Goal: Communication & Community: Answer question/provide support

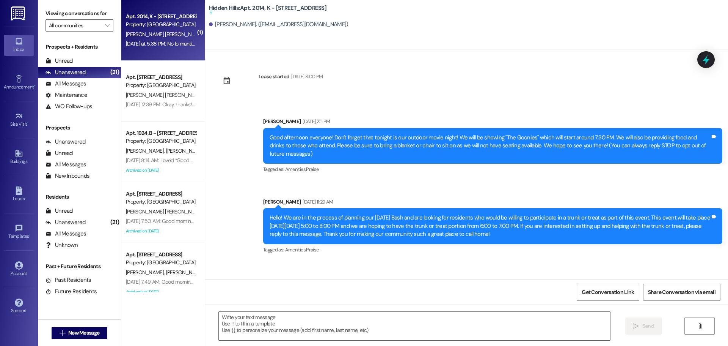
scroll to position [9349, 0]
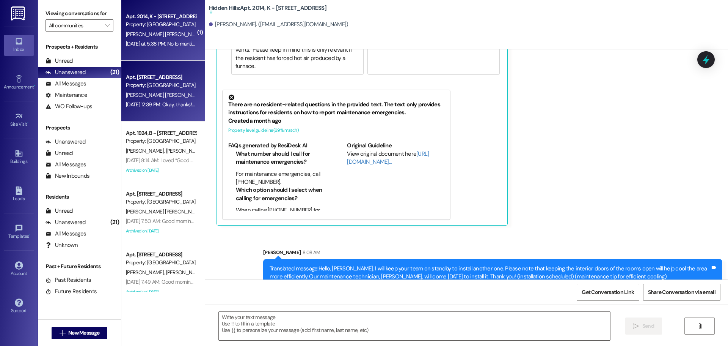
click at [159, 102] on div "[DATE] 12:39 PM: Okay, thanks! Have a good day too [DATE] 12:39 PM: Okay, thank…" at bounding box center [183, 104] width 114 height 7
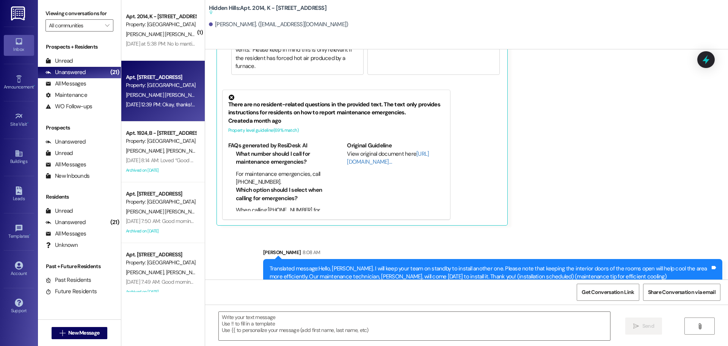
type textarea "Fetching suggested responses. Please feel free to read through the conversation…"
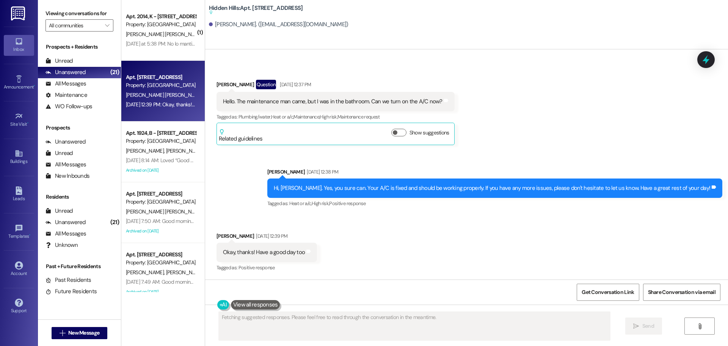
scroll to position [38, 0]
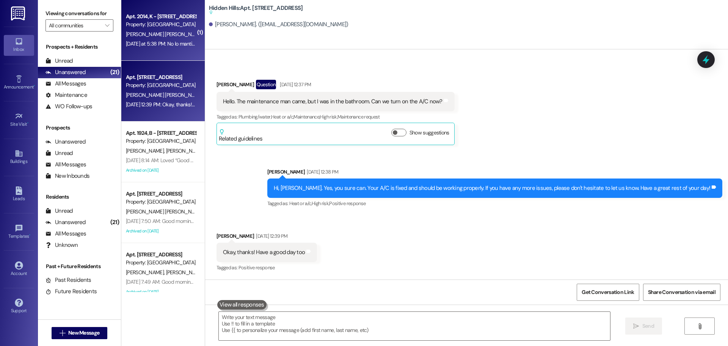
click at [157, 47] on div "[DATE] at 5:38 PM: No lo mantiene fresco quisiera que pusieran otro equipo de v…" at bounding box center [161, 43] width 72 height 9
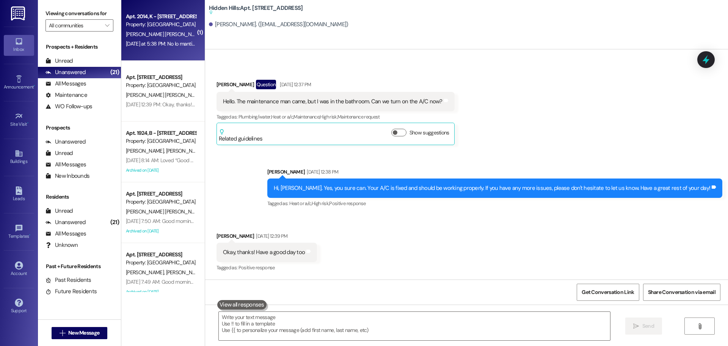
type textarea "Fetching suggested responses. Please feel free to read through the conversation…"
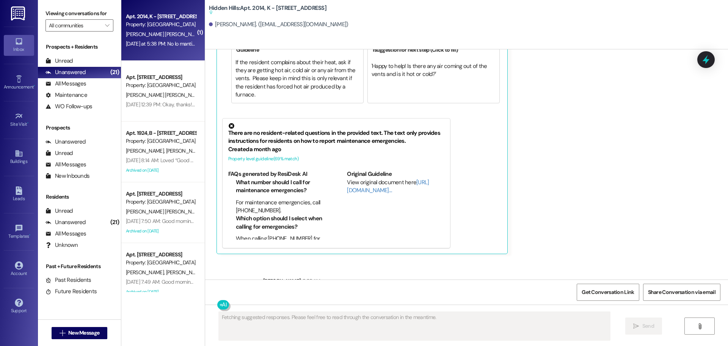
scroll to position [9260, 0]
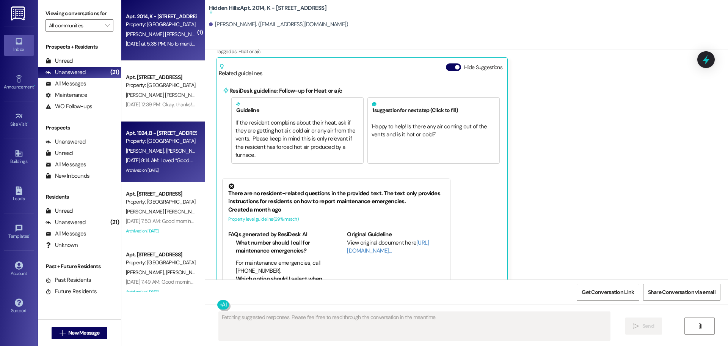
click at [157, 138] on div "Property: [GEOGRAPHIC_DATA]" at bounding box center [161, 141] width 70 height 8
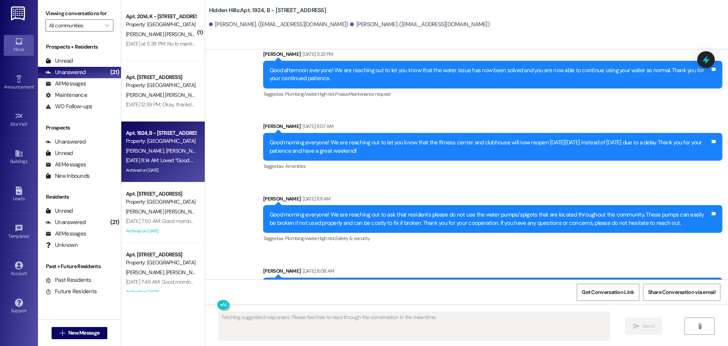
scroll to position [11444, 0]
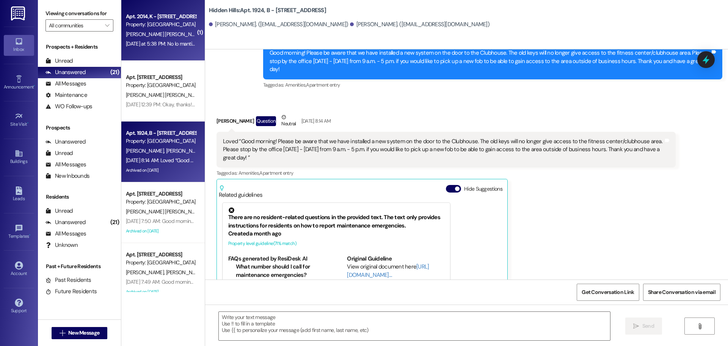
click at [161, 27] on div "Property: [GEOGRAPHIC_DATA]" at bounding box center [161, 24] width 70 height 8
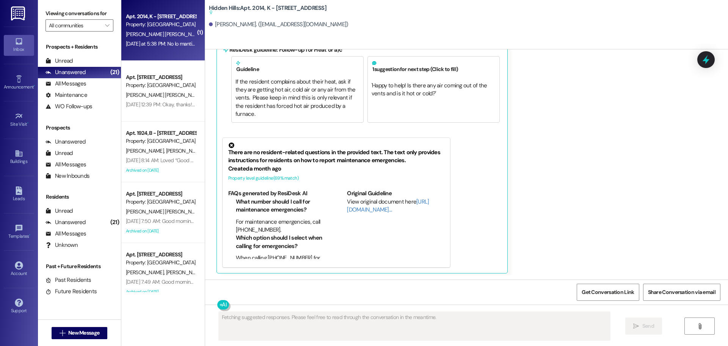
scroll to position [9260, 0]
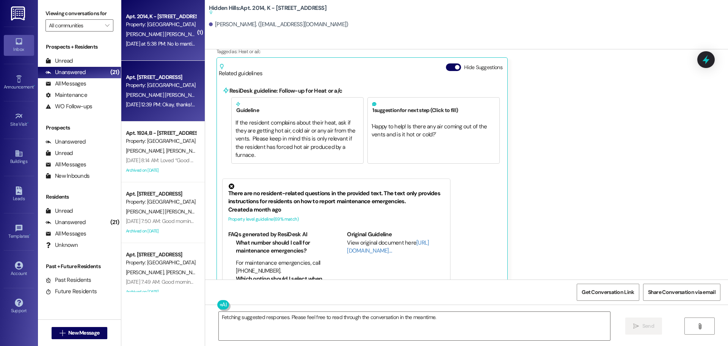
click at [155, 100] on div "[DATE] 12:39 PM: Okay, thanks! Have a good day too [DATE] 12:39 PM: Okay, thank…" at bounding box center [161, 104] width 72 height 9
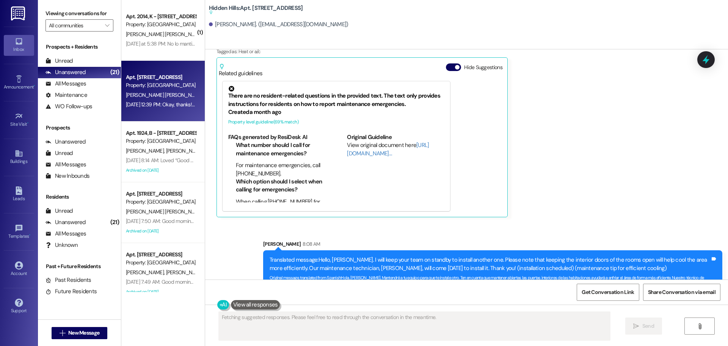
scroll to position [38, 0]
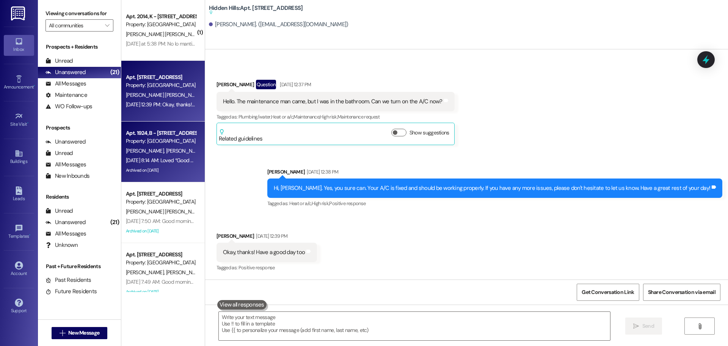
click at [158, 156] on div "[DATE] 8:14 AM: Loved “Good morning! Please be aware that we have installed a n…" at bounding box center [161, 160] width 72 height 9
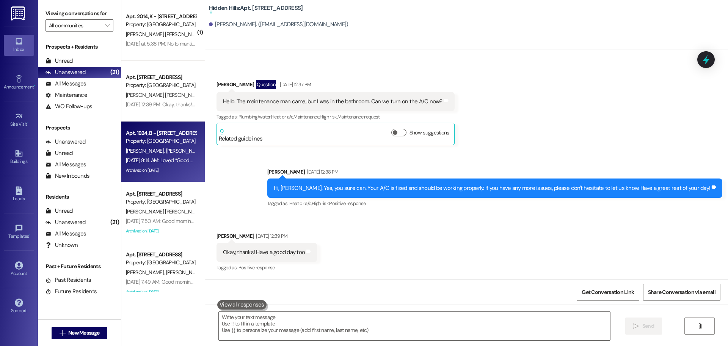
type textarea "Fetching suggested responses. Please feel free to read through the conversation…"
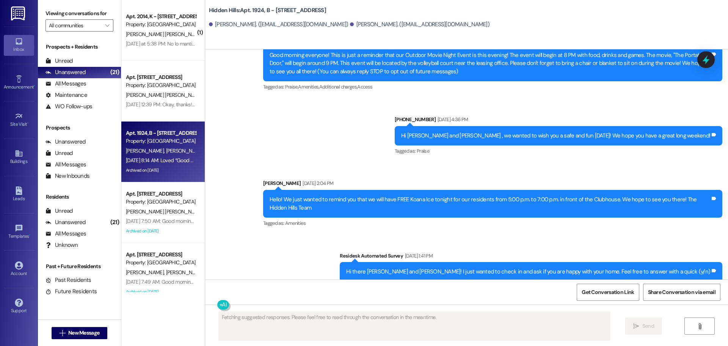
scroll to position [11443, 0]
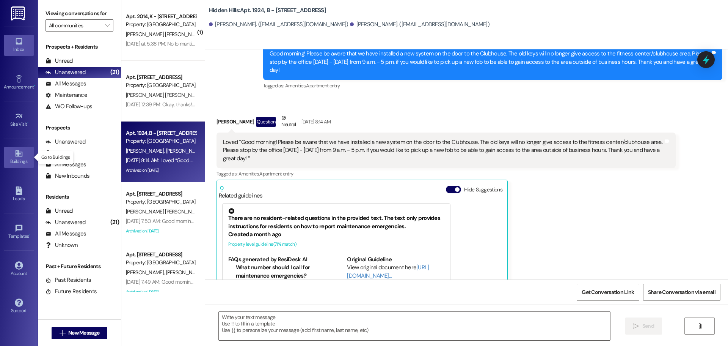
click at [19, 163] on div "Buildings" at bounding box center [19, 161] width 38 height 8
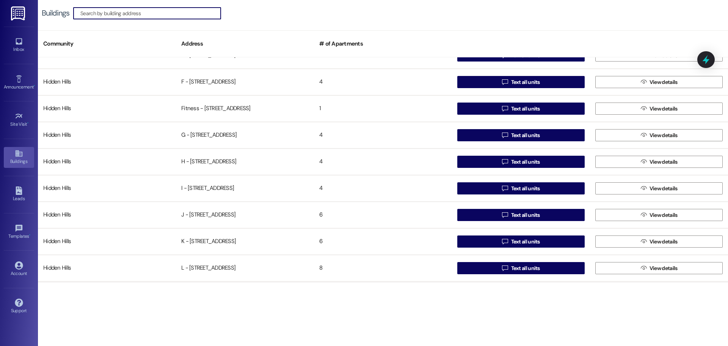
scroll to position [266, 0]
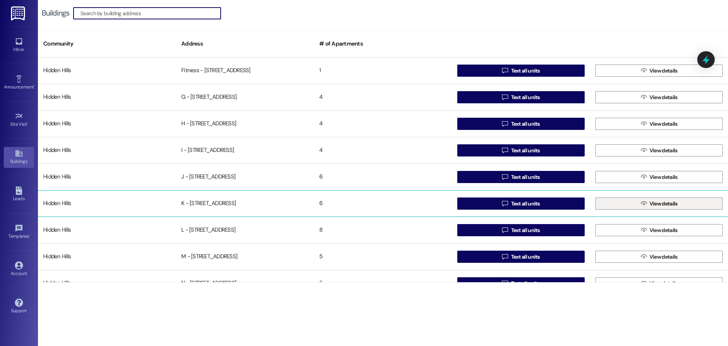
click at [624, 205] on button " View details" at bounding box center [658, 203] width 127 height 12
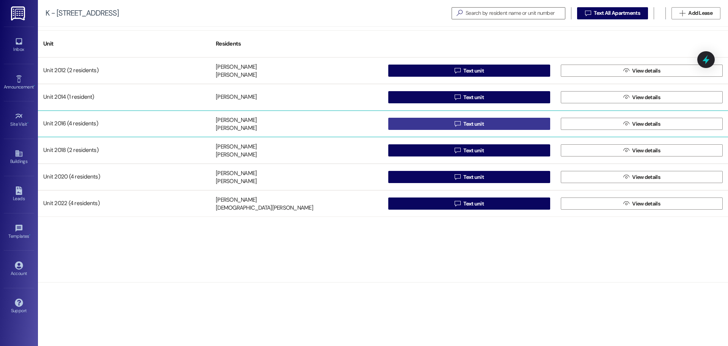
click at [463, 123] on span "Text unit" at bounding box center [474, 124] width 24 height 8
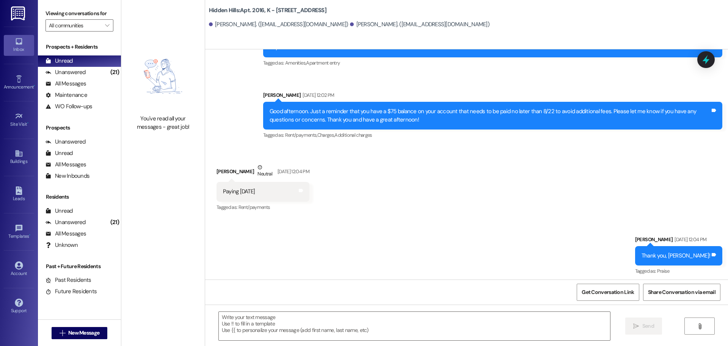
scroll to position [2145, 0]
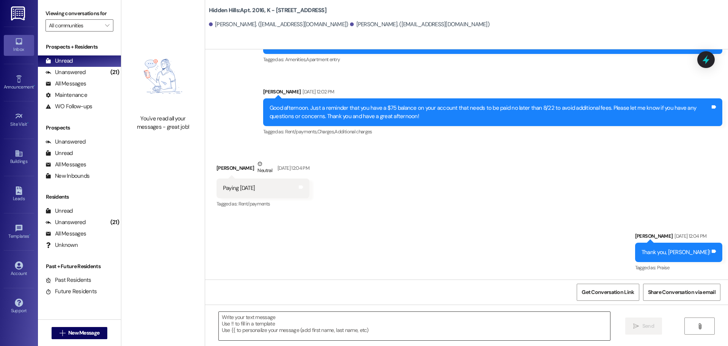
click at [273, 319] on textarea at bounding box center [414, 325] width 391 height 28
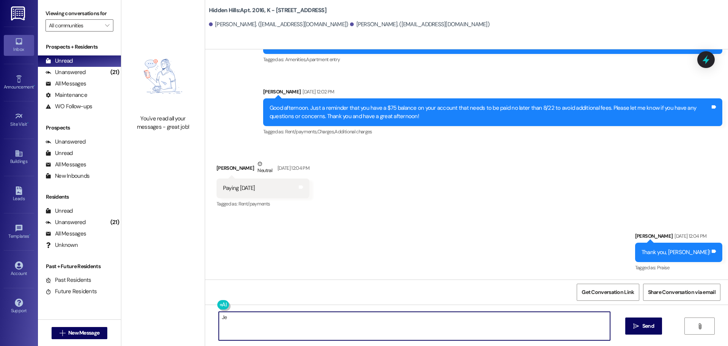
type textarea "J"
type textarea "j"
type textarea "J"
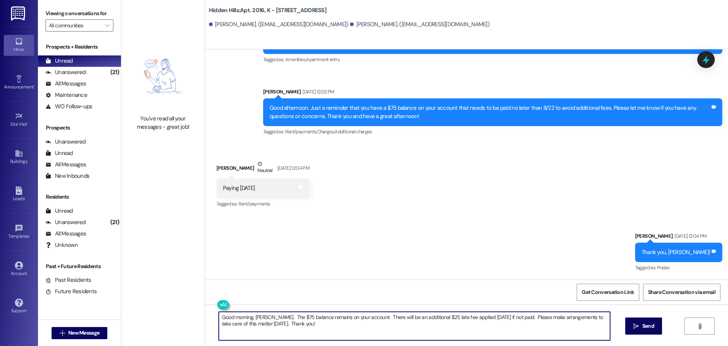
drag, startPoint x: 295, startPoint y: 328, endPoint x: 213, endPoint y: 319, distance: 82.4
click at [219, 319] on textarea "Good morning, [PERSON_NAME]. The $75 balance remains on your account. There wil…" at bounding box center [414, 325] width 391 height 28
type textarea "Good morning, [PERSON_NAME]. The $75 balance remains on your account. There wil…"
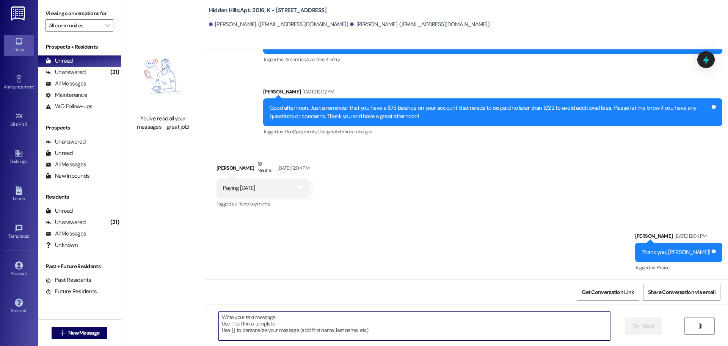
paste textarea "This is a friendly reminder that the $75 balance remains on your account. Pleas…"
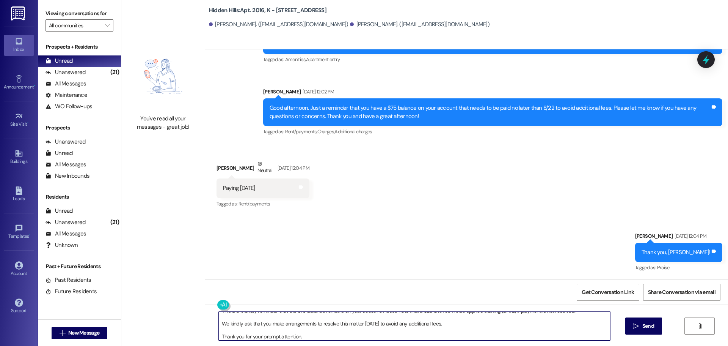
scroll to position [8, 0]
click at [219, 322] on textarea "This is a friendly reminder that the $75 balance remains on your account. Pleas…" at bounding box center [414, 325] width 391 height 28
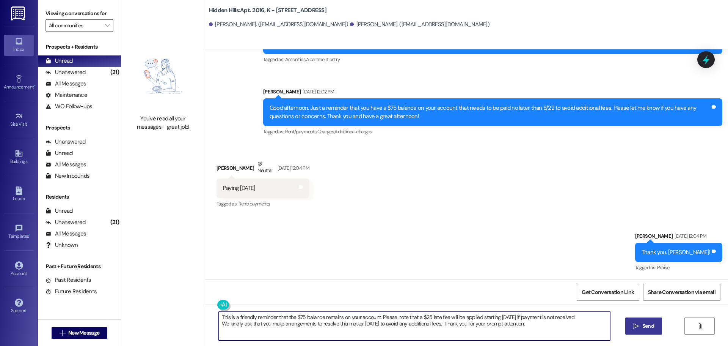
type textarea "This is a friendly reminder that the $75 balance remains on your account. Pleas…"
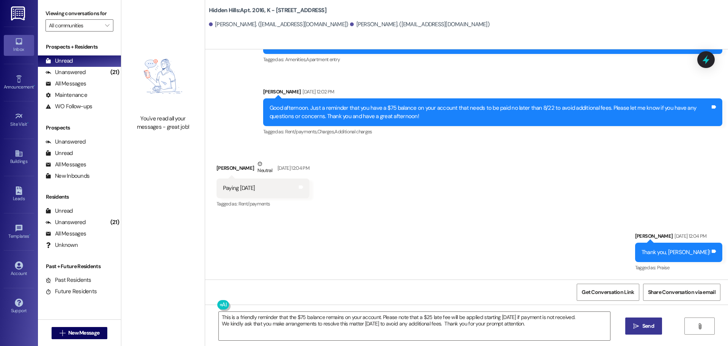
click at [639, 330] on button " Send" at bounding box center [643, 325] width 37 height 17
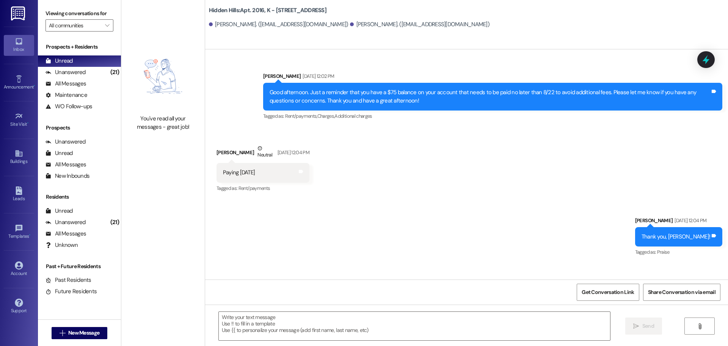
scroll to position [2206, 0]
